Goal: Task Accomplishment & Management: Manage account settings

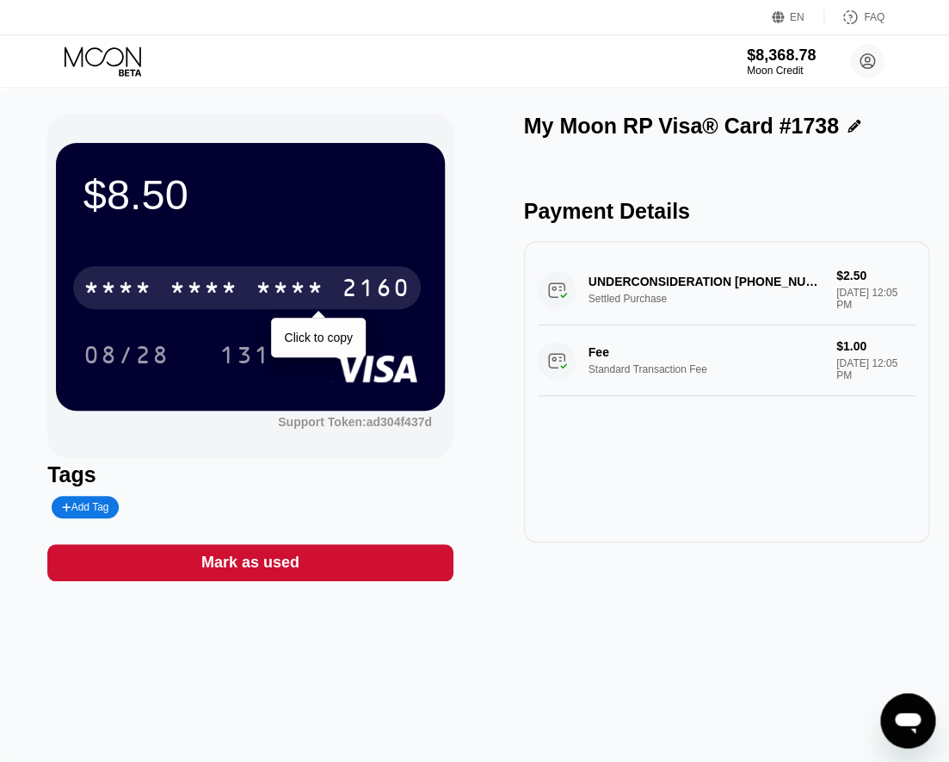
click at [233, 298] on div "* * * *" at bounding box center [204, 290] width 69 height 28
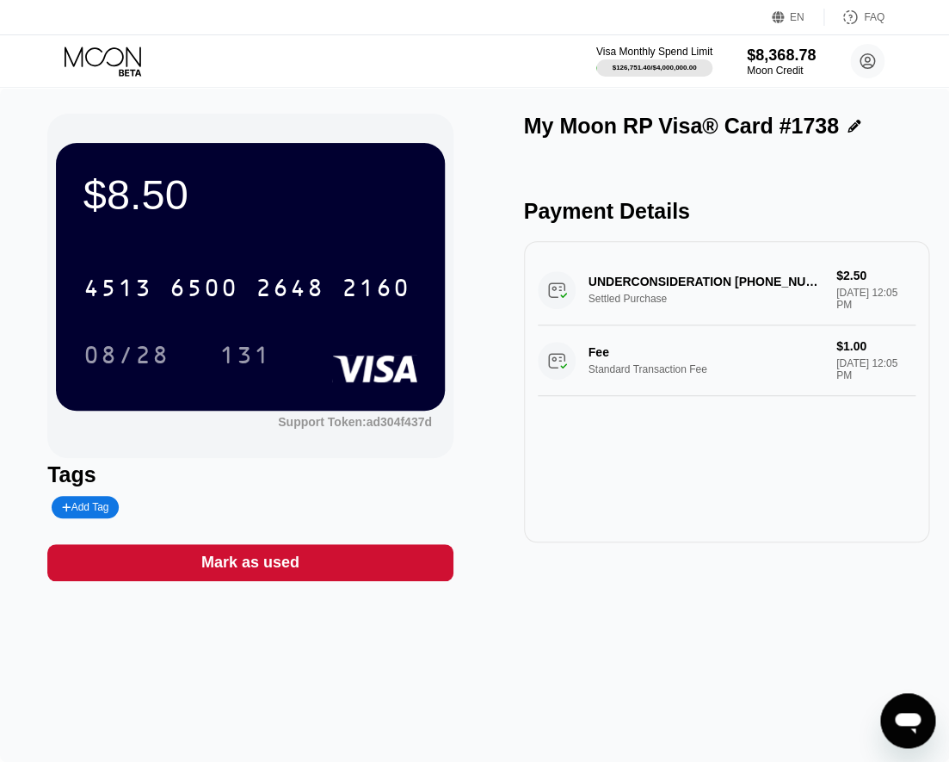
click at [139, 348] on div "08/28" at bounding box center [127, 357] width 86 height 28
click at [236, 361] on div "131" at bounding box center [246, 357] width 52 height 28
click at [162, 197] on div "$8.50" at bounding box center [251, 194] width 334 height 48
